Goal: Information Seeking & Learning: Check status

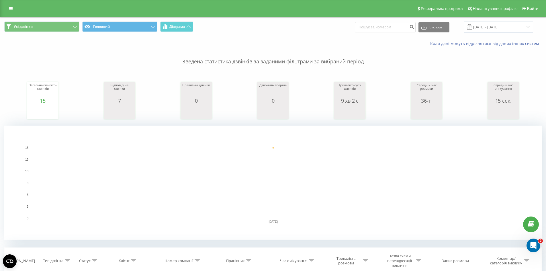
click at [305, 17] on div "Реферальна програма Налаштування профілю Вийти" at bounding box center [273, 8] width 546 height 17
click at [284, 30] on div "Усі дзвінки Головний Діаграма Експорт .csv .xls .xlsx [DATE] - [DATE]" at bounding box center [272, 26] width 537 height 11
click at [310, 35] on div "Усі дзвінки Головний Діаграма Експорт .csv .xls .xlsx [DATE] - [DATE]" at bounding box center [272, 26] width 545 height 19
click at [290, 33] on div "Усі дзвінки Головний Діаграма Експорт .csv .xls .xlsx [DATE] - [DATE]" at bounding box center [272, 26] width 545 height 19
click at [293, 30] on div "Усі дзвінки Головний Діаграма Експорт .csv .xls .xlsx 22.09.2025 - 22.09.2025" at bounding box center [272, 26] width 537 height 11
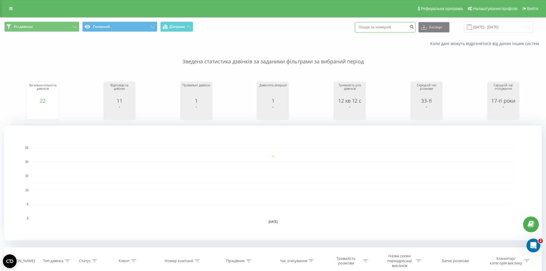
click at [397, 28] on input at bounding box center [385, 27] width 61 height 10
click at [329, 35] on div "Усі дзвінки Головний Діаграма Експорт .csv .xls .xlsx 22.09.2025 - 22.09.2025" at bounding box center [272, 26] width 545 height 19
click at [373, 26] on input at bounding box center [385, 27] width 61 height 10
click at [351, 28] on div "Усі дзвінки Головний Діаграма Експорт .csv .xls .xlsx [DATE] - [DATE]" at bounding box center [272, 26] width 537 height 11
click at [368, 26] on input at bounding box center [385, 27] width 61 height 10
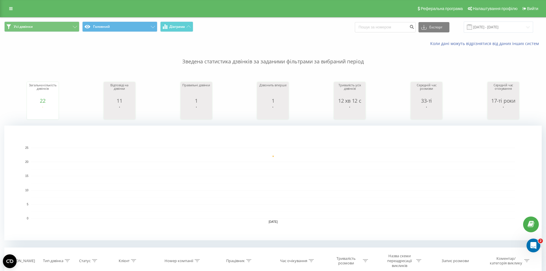
click at [358, 28] on div "Усі дзвінки Головний Діаграма Експорт .csv .xls .xlsx [DATE] - [DATE]" at bounding box center [272, 26] width 537 height 11
click at [367, 26] on input at bounding box center [385, 27] width 61 height 10
click at [351, 28] on div "Усі дзвінки Головний Діаграма Експорт .csv .xls .xlsx [DATE] - [DATE]" at bounding box center [272, 26] width 537 height 11
click at [295, 42] on div "Коли дані можуть відрізнятися від даних інших систем" at bounding box center [375, 44] width 341 height 6
click at [269, 39] on div "Коли дані можуть відрізнятися від даних інших систем" at bounding box center [272, 44] width 545 height 14
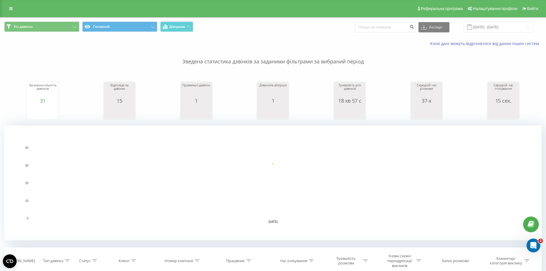
click at [261, 40] on div "Коли дані можуть відрізнятися від даних інших систем" at bounding box center [272, 44] width 545 height 14
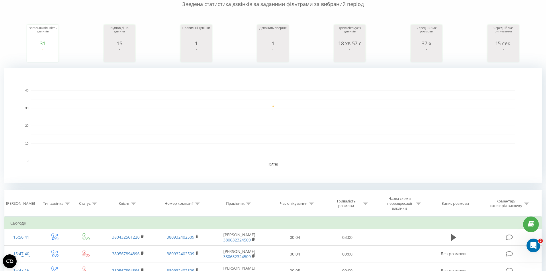
scroll to position [115, 0]
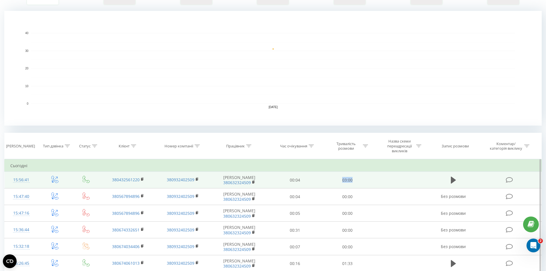
drag, startPoint x: 353, startPoint y: 180, endPoint x: 334, endPoint y: 182, distance: 19.3
click at [334, 182] on td "03:00" at bounding box center [347, 179] width 52 height 17
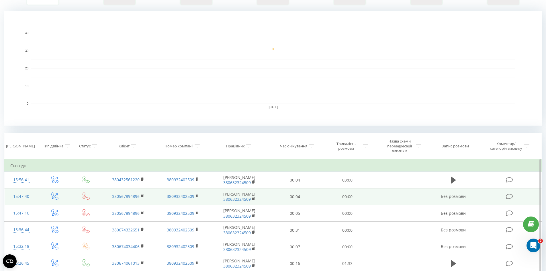
click at [324, 195] on td "00:00" at bounding box center [347, 196] width 52 height 17
click at [310, 195] on td "00:04" at bounding box center [295, 196] width 52 height 17
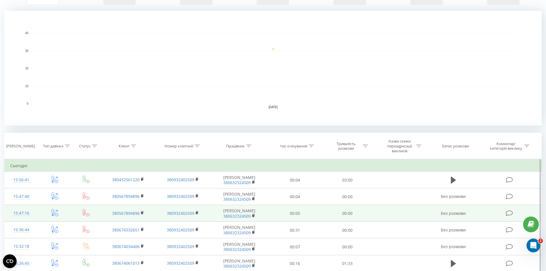
click at [313, 214] on td "00:05" at bounding box center [295, 213] width 52 height 17
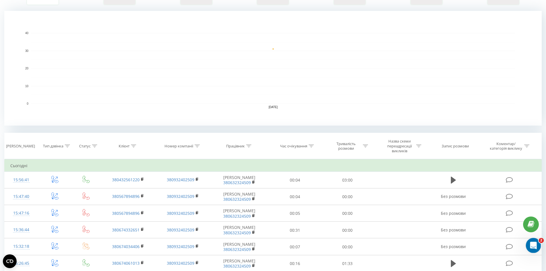
click at [528, 241] on div "Відкрити службу повідомлень Intercom" at bounding box center [532, 244] width 19 height 19
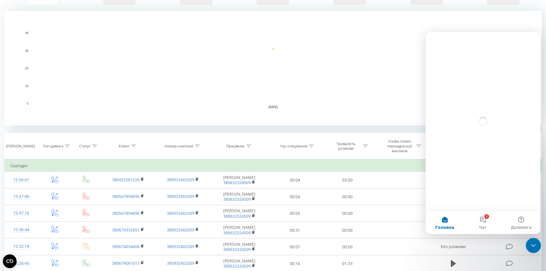
scroll to position [0, 0]
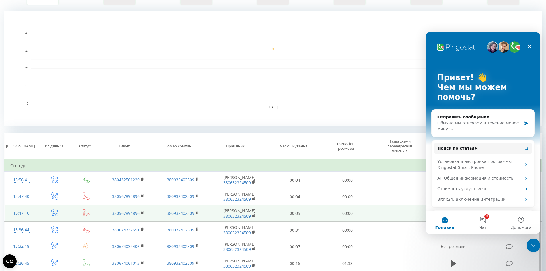
click at [376, 217] on td at bounding box center [400, 213] width 54 height 17
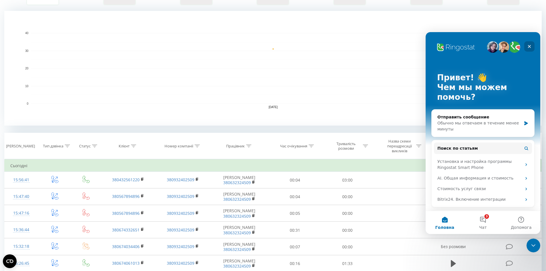
click at [528, 45] on icon "Закрыть" at bounding box center [529, 46] width 5 height 5
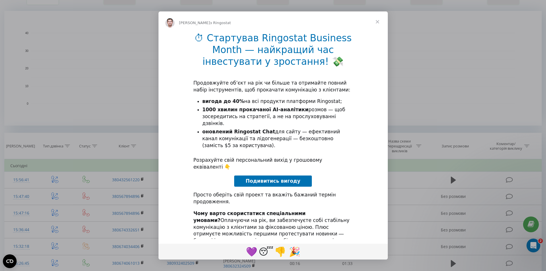
click at [375, 19] on span "Закрити" at bounding box center [377, 21] width 21 height 21
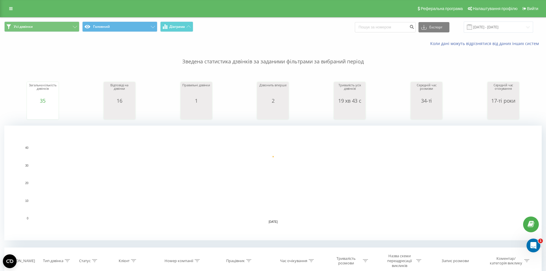
click at [313, 31] on div "Усі дзвінки Головний Діаграма Експорт .csv .xls .xlsx [DATE] - [DATE]" at bounding box center [272, 26] width 537 height 11
click at [310, 29] on div "Усі дзвінки Головний Діаграма Експорт .csv .xls .xlsx [DATE] - [DATE]" at bounding box center [272, 26] width 537 height 11
click at [316, 35] on div "Усі дзвінки Головний Діаграма Експорт .csv .xls .xlsx [DATE] - [DATE]" at bounding box center [272, 26] width 545 height 19
